Goal: Task Accomplishment & Management: Use online tool/utility

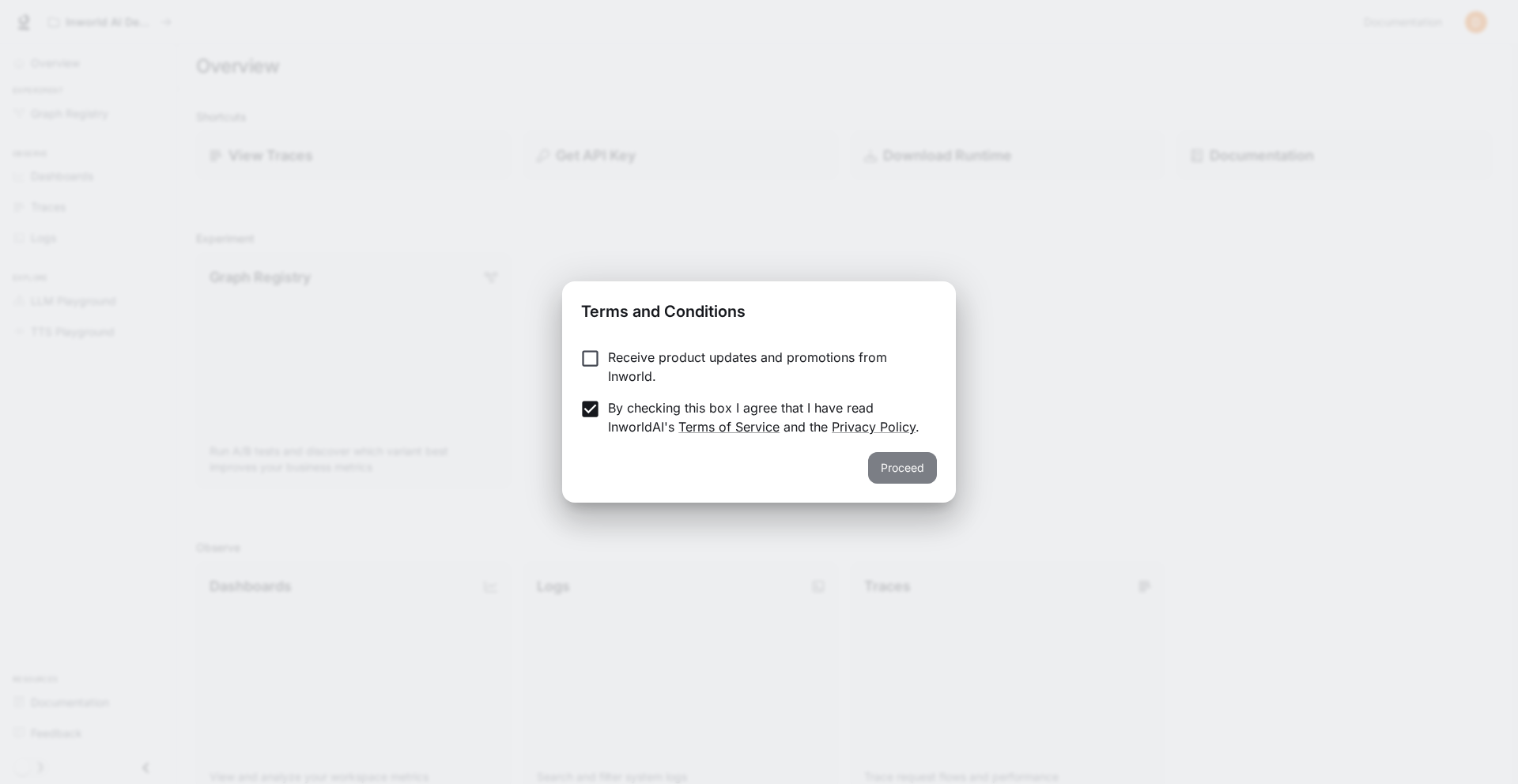
click at [904, 476] on button "Proceed" at bounding box center [902, 468] width 69 height 31
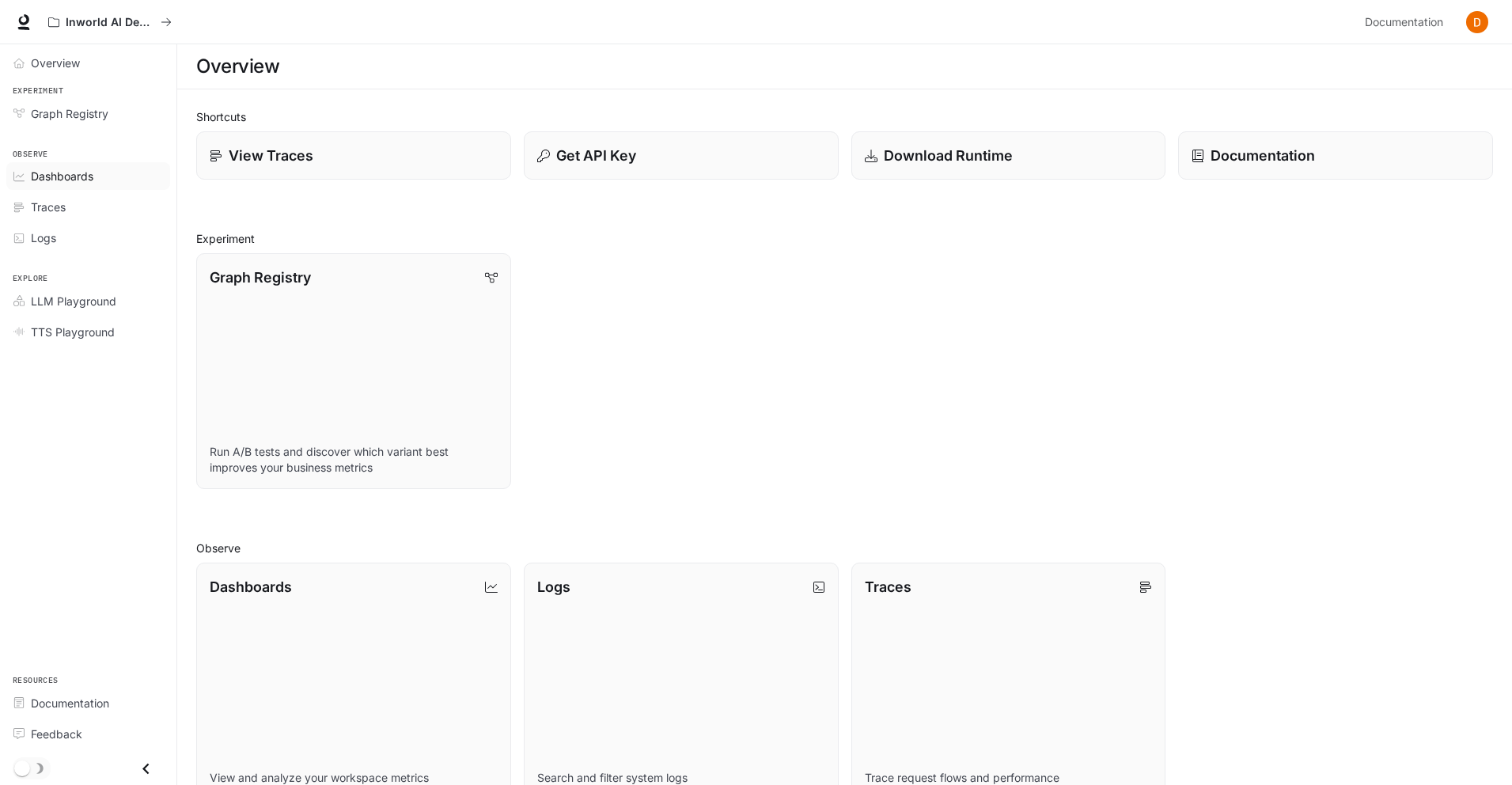
click at [60, 184] on span "Dashboards" at bounding box center [62, 176] width 63 height 17
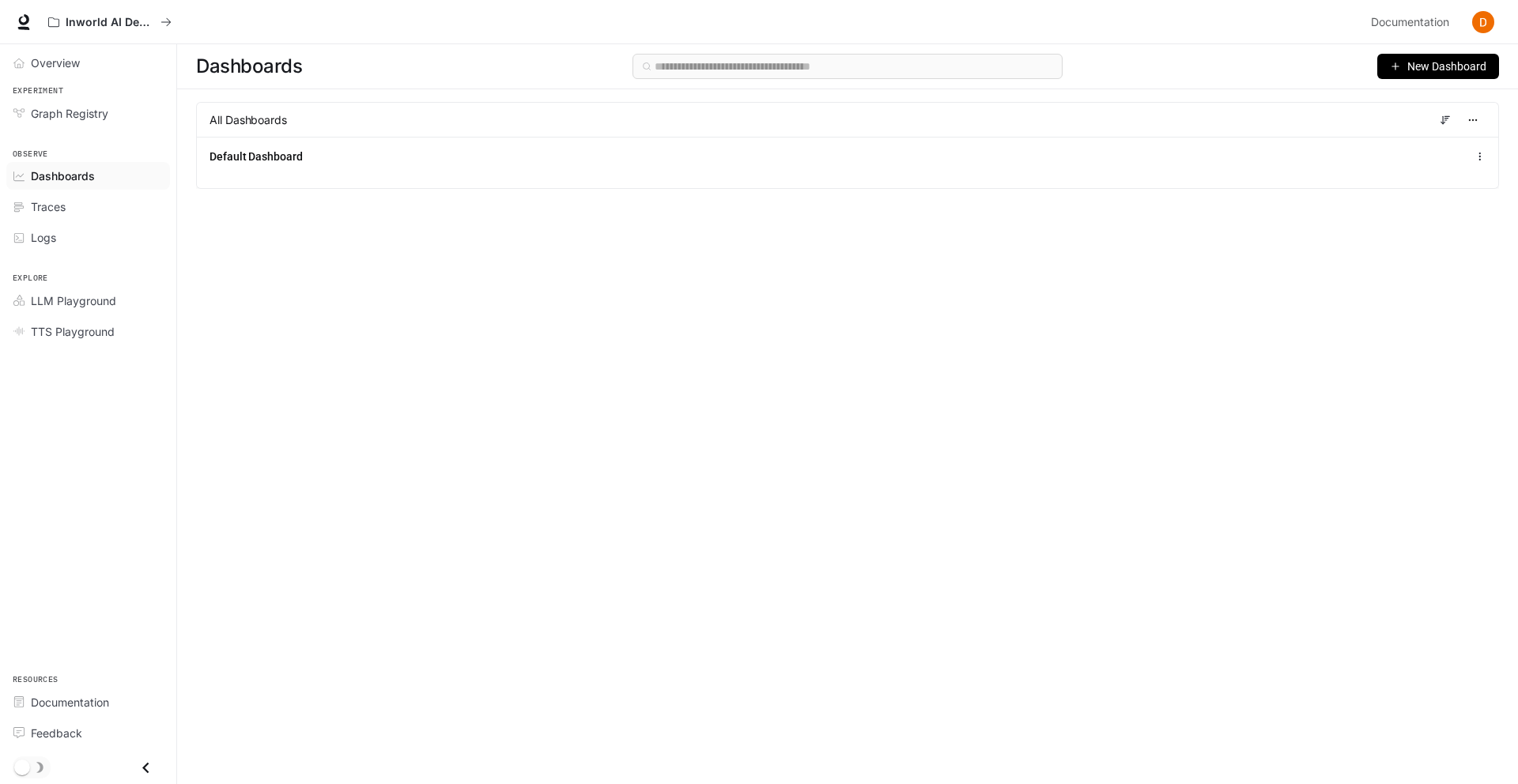
click at [1418, 65] on button "New Dashboard" at bounding box center [1438, 67] width 122 height 26
click at [1399, 107] on div "Create dashboard" at bounding box center [1418, 109] width 132 height 18
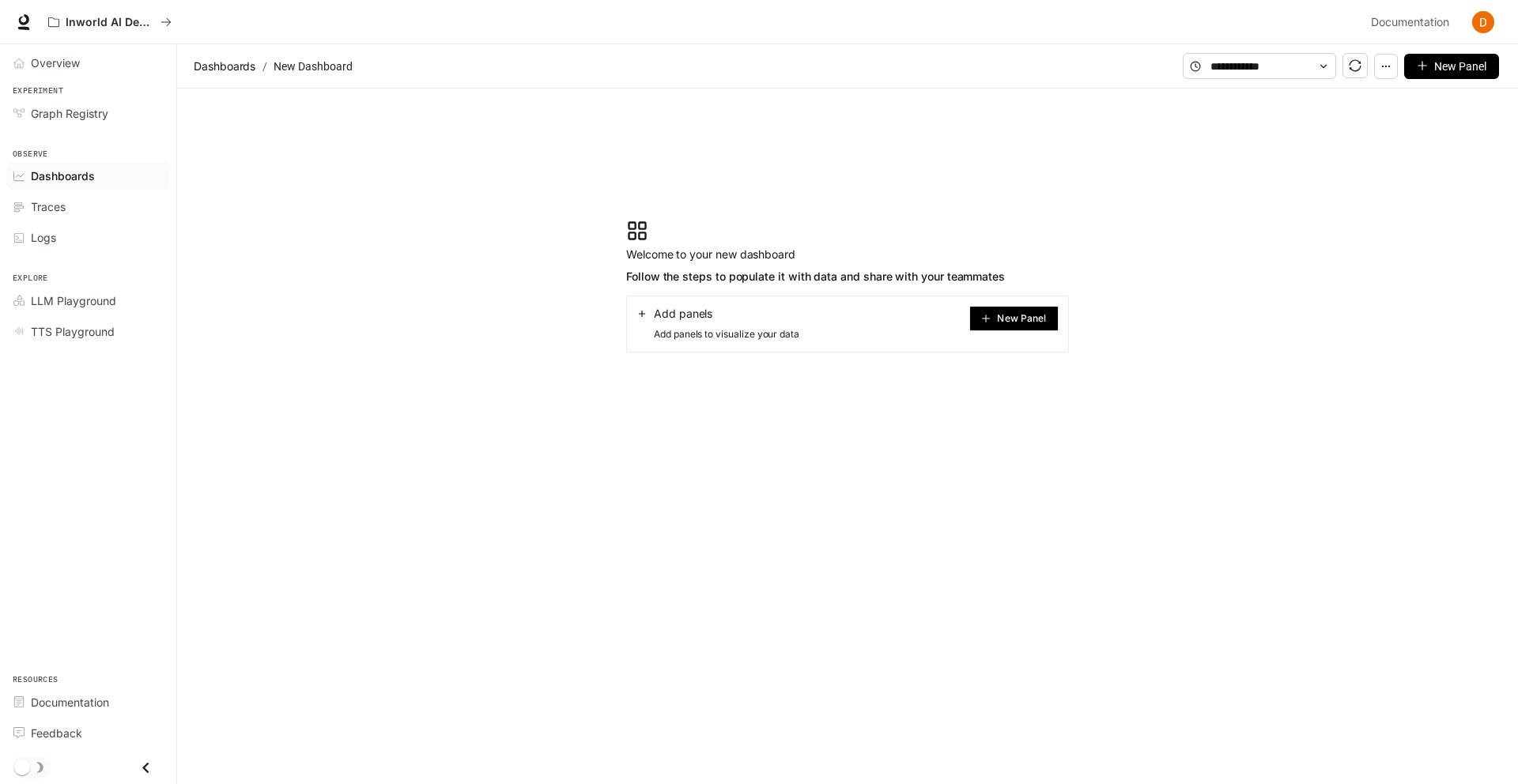
click at [1004, 331] on button "New Panel" at bounding box center [1013, 318] width 89 height 26
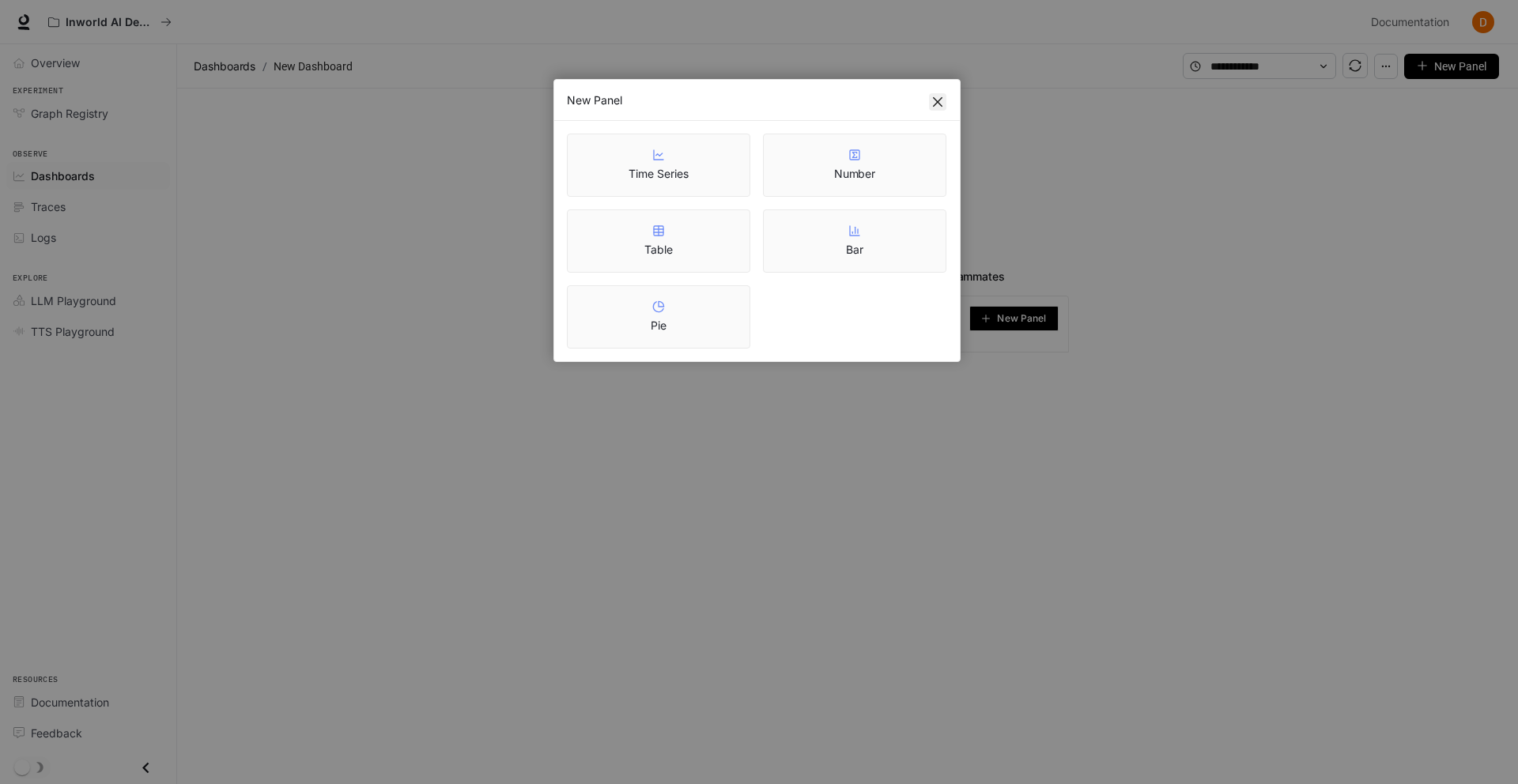
click at [935, 99] on icon "close" at bounding box center [937, 101] width 13 height 13
